Goal: Navigation & Orientation: Find specific page/section

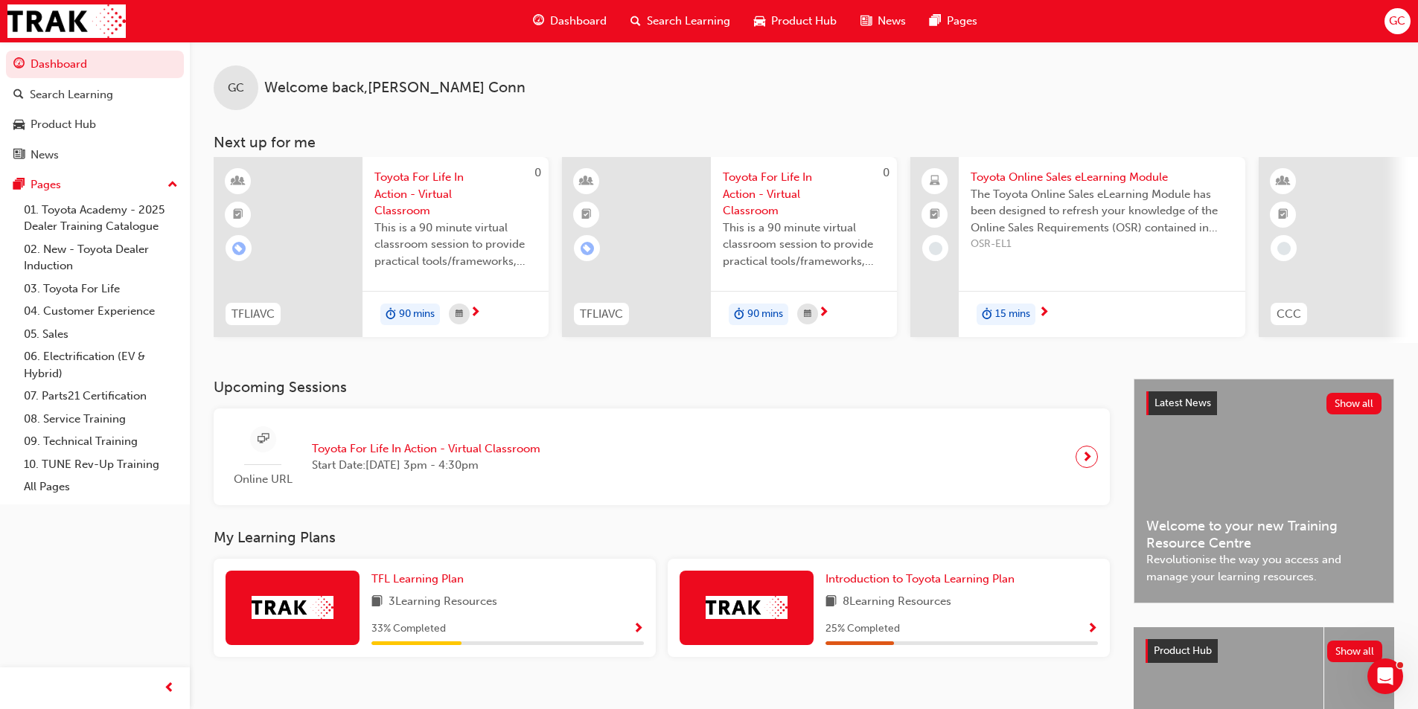
click at [1407, 27] on div "GC" at bounding box center [1397, 21] width 26 height 26
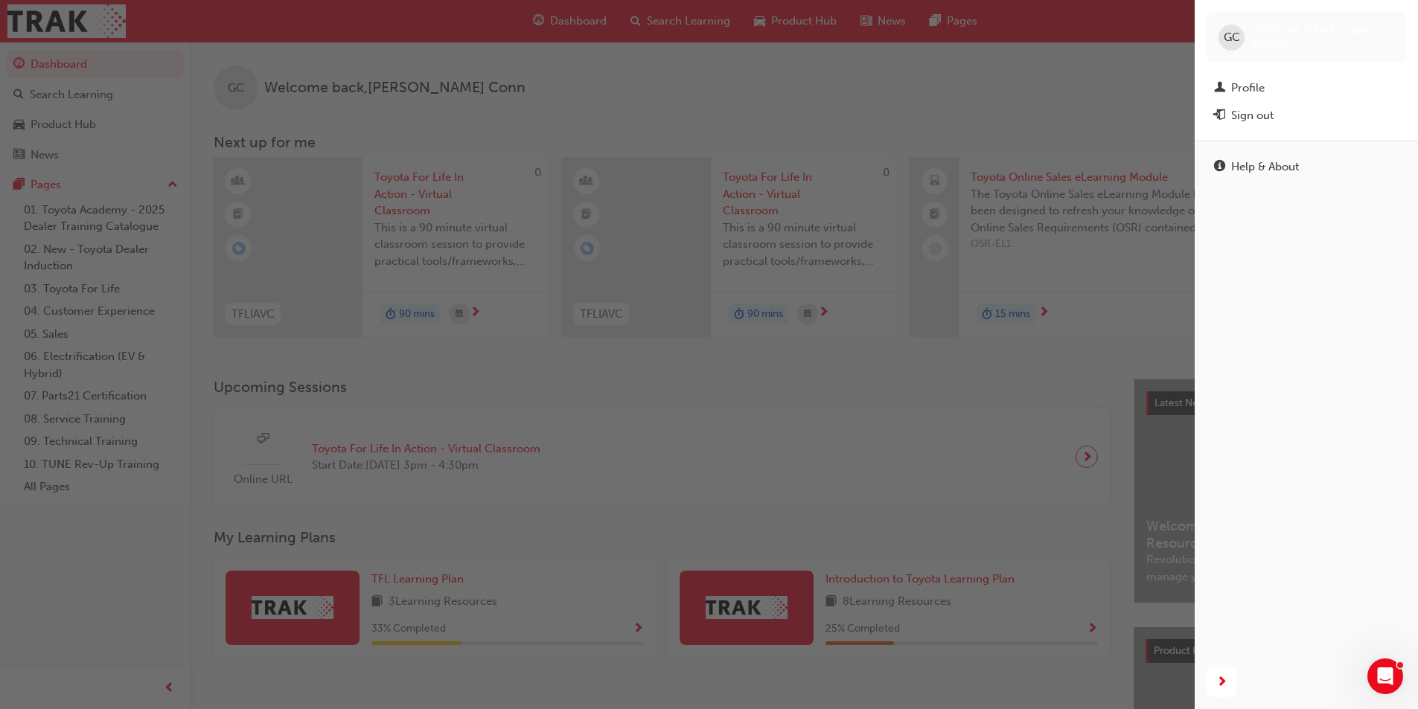
click at [1273, 94] on div "Profile" at bounding box center [1306, 88] width 185 height 19
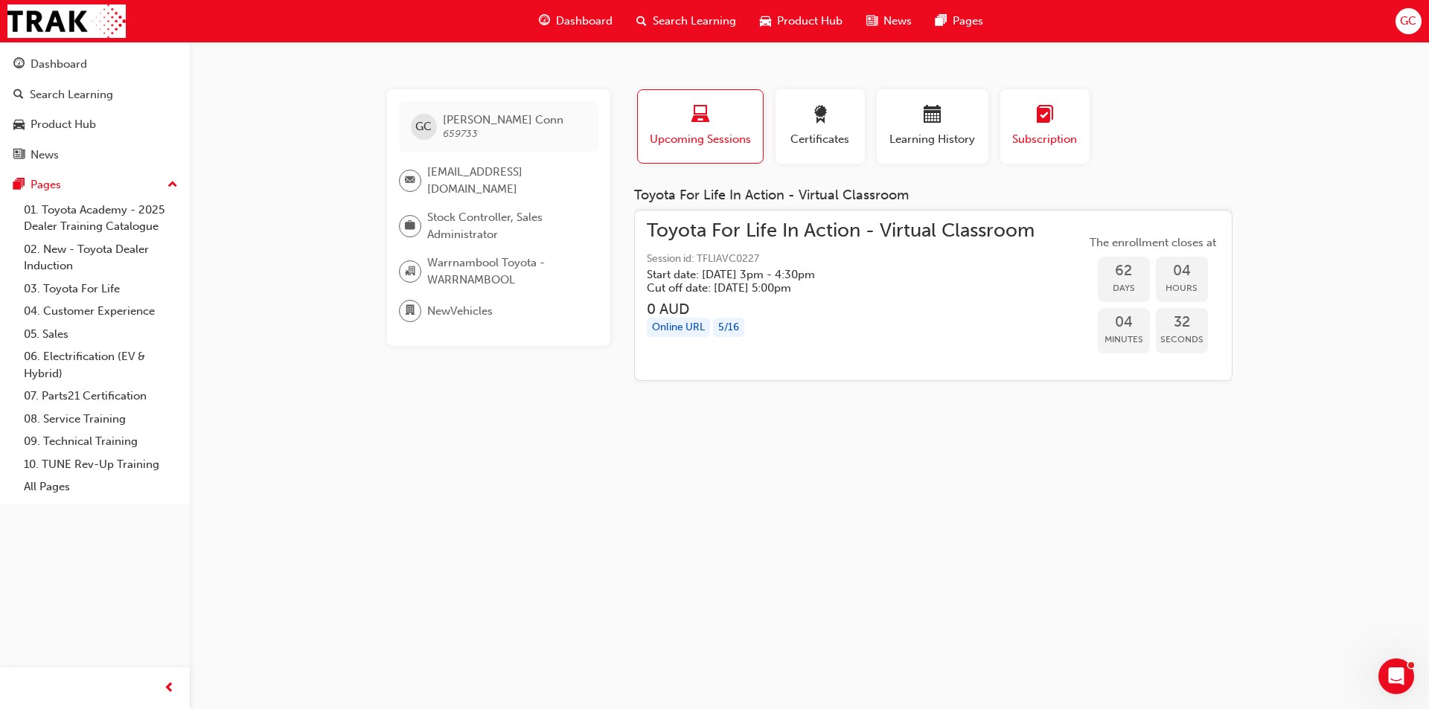
click at [1034, 137] on span "Subscription" at bounding box center [1044, 139] width 67 height 17
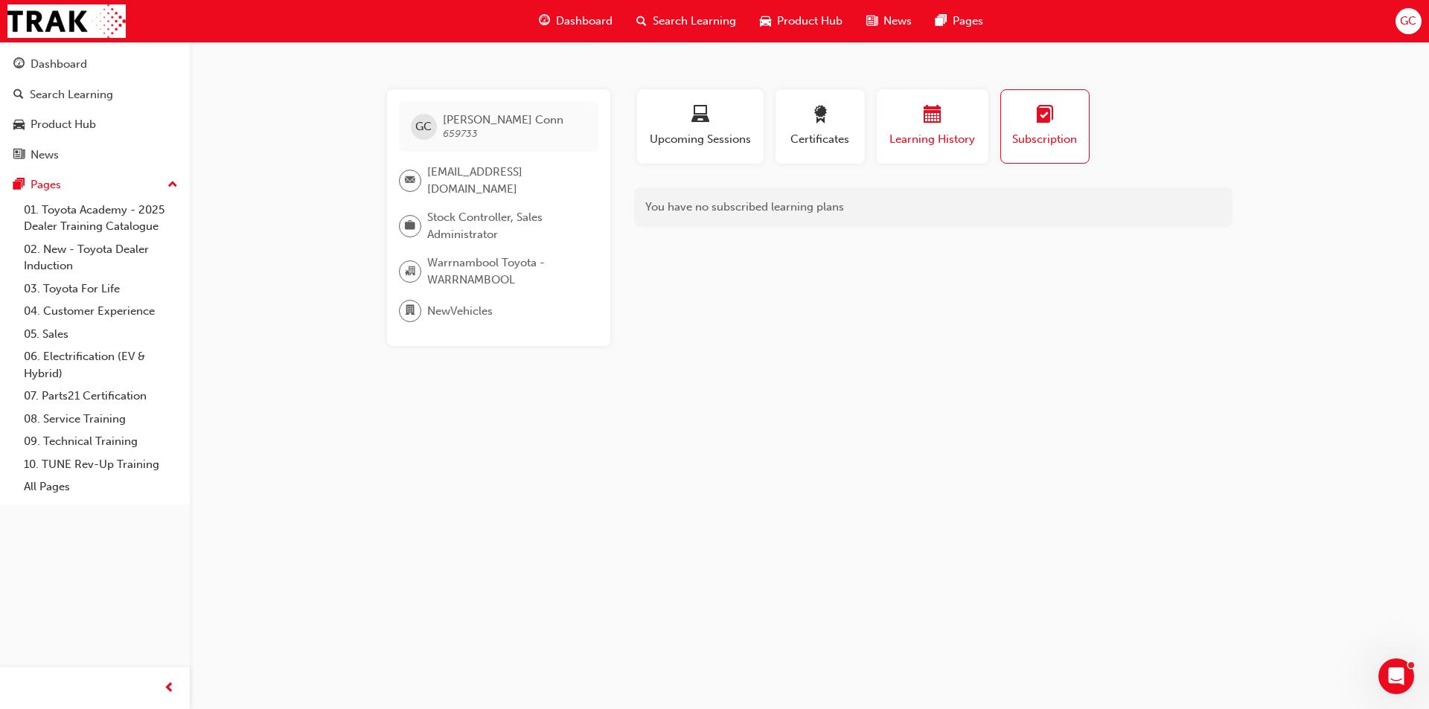
click at [935, 143] on span "Learning History" at bounding box center [932, 139] width 89 height 17
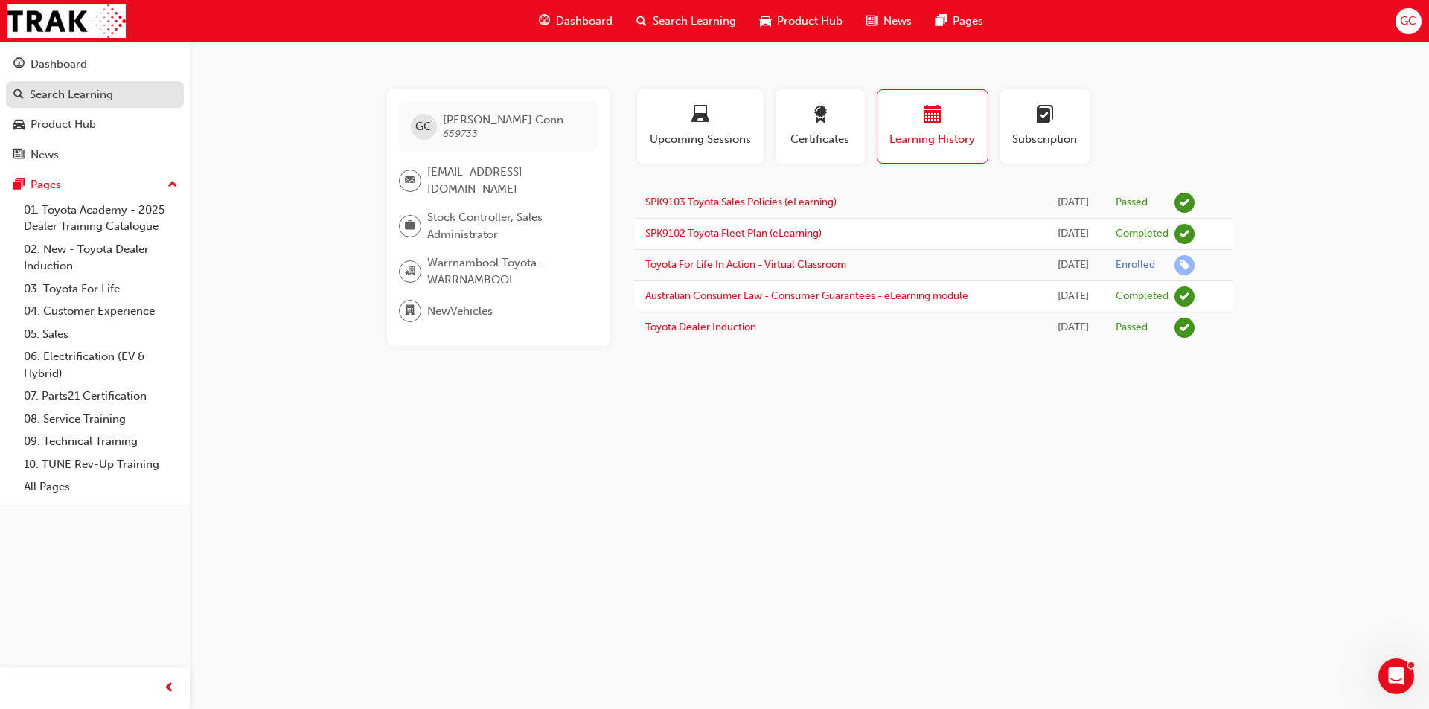
click at [88, 99] on div "Search Learning" at bounding box center [71, 94] width 83 height 17
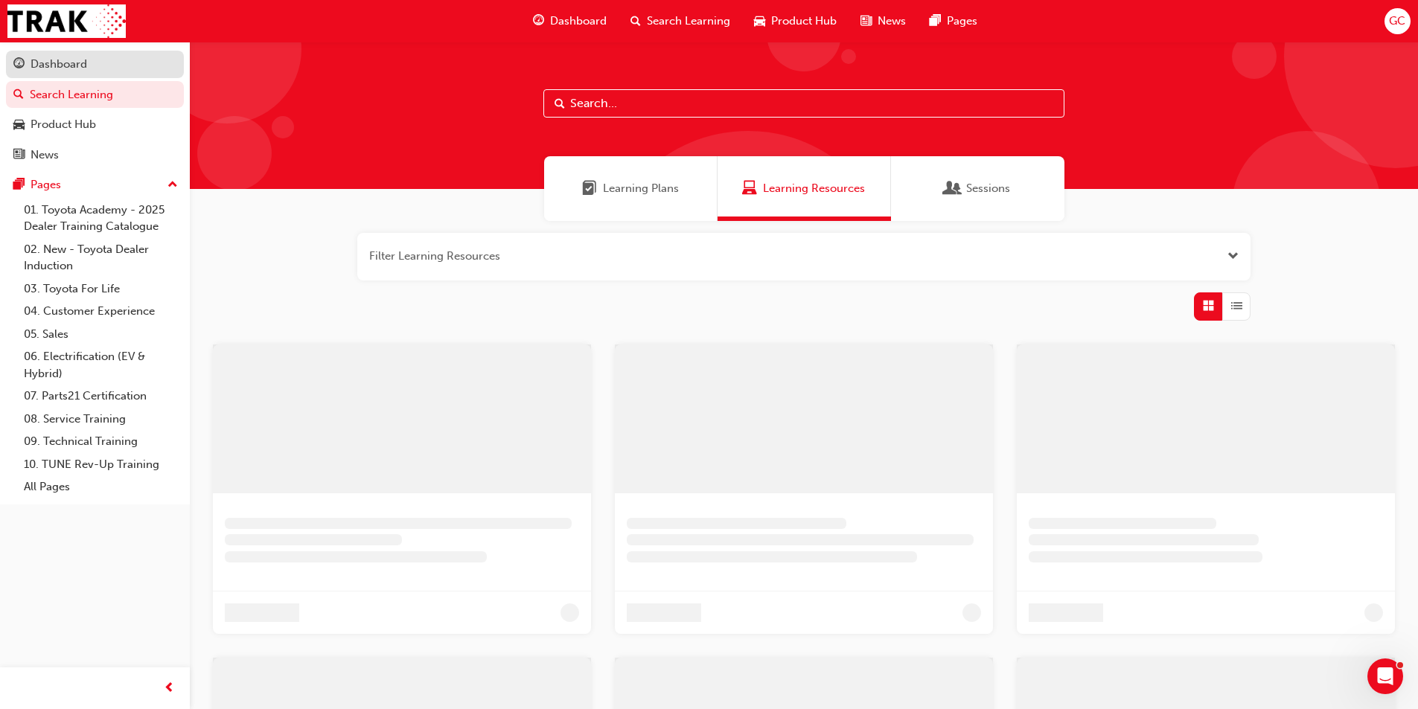
click at [71, 70] on div "Dashboard" at bounding box center [59, 64] width 57 height 17
